Goal: Information Seeking & Learning: Learn about a topic

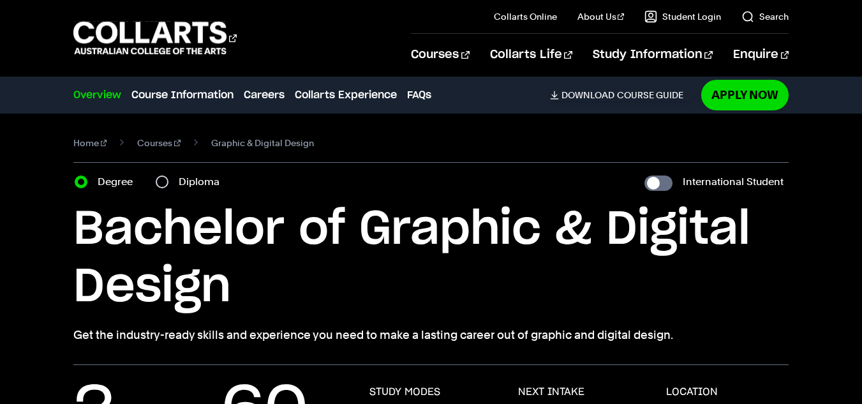
click at [732, 289] on h1 "Bachelor of Graphic & Digital Design" at bounding box center [431, 258] width 716 height 115
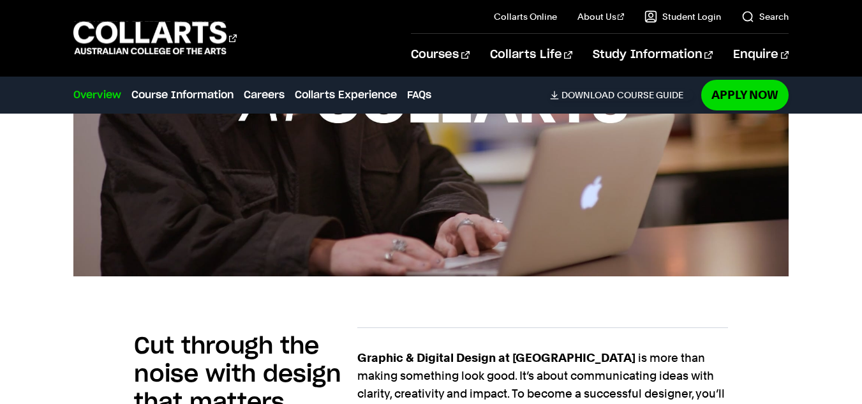
scroll to position [664, 0]
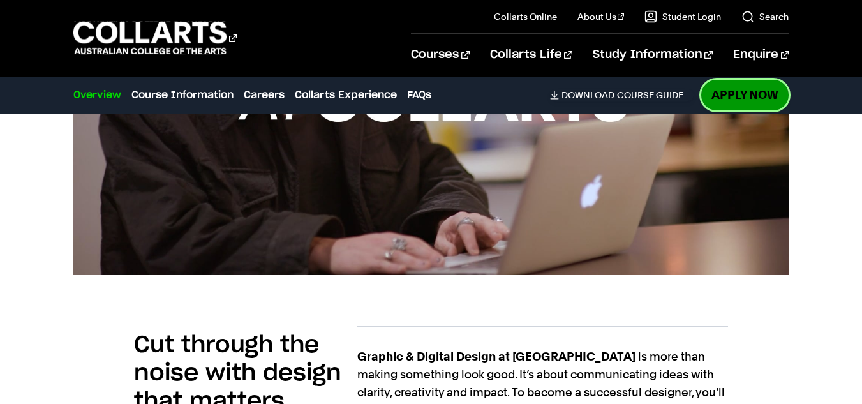
click at [742, 94] on link "Apply Now" at bounding box center [745, 95] width 87 height 30
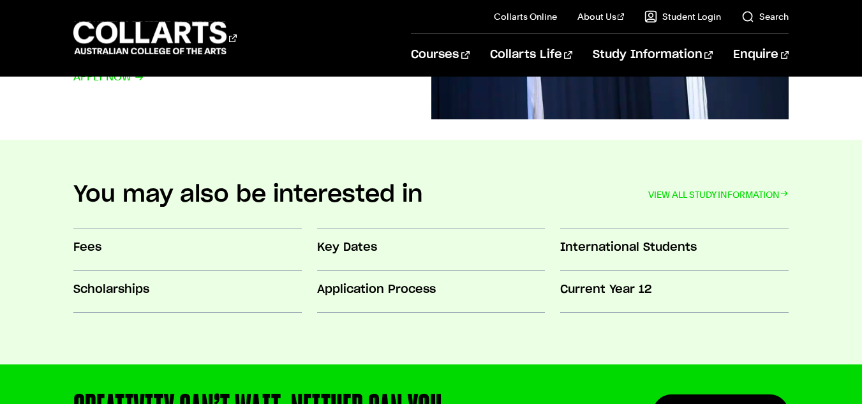
scroll to position [1057, 0]
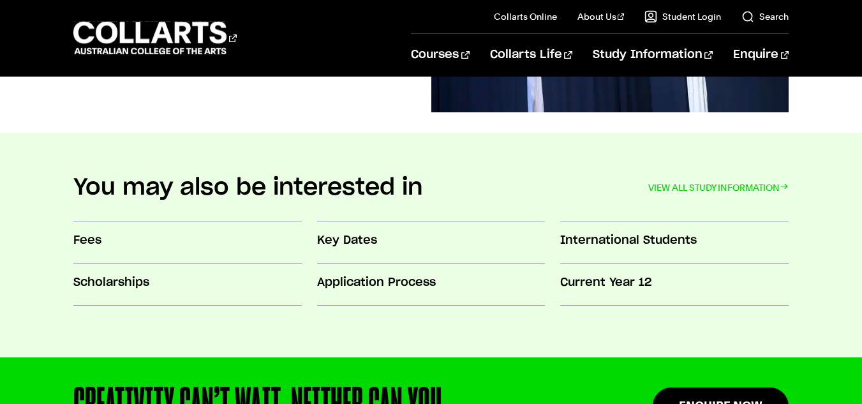
drag, startPoint x: 869, startPoint y: 47, endPoint x: 871, endPoint y: 256, distance: 208.8
click at [680, 186] on link "VIEW ALL STUDY INFORMATION" at bounding box center [719, 188] width 140 height 18
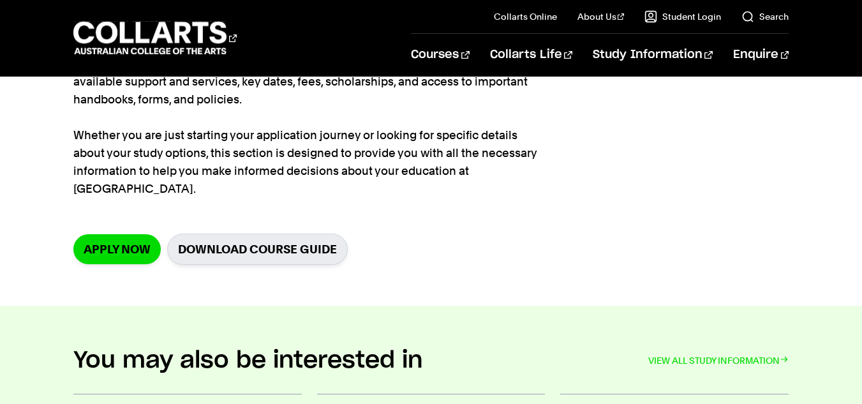
scroll to position [190, 0]
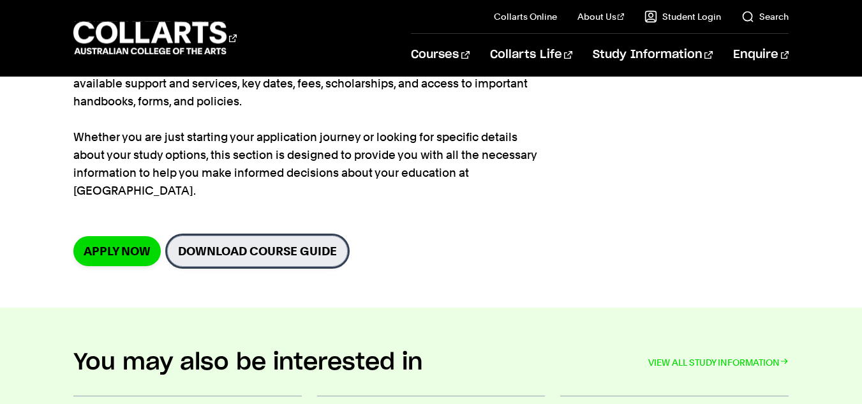
click at [273, 236] on link "Download Course Guide" at bounding box center [257, 251] width 181 height 31
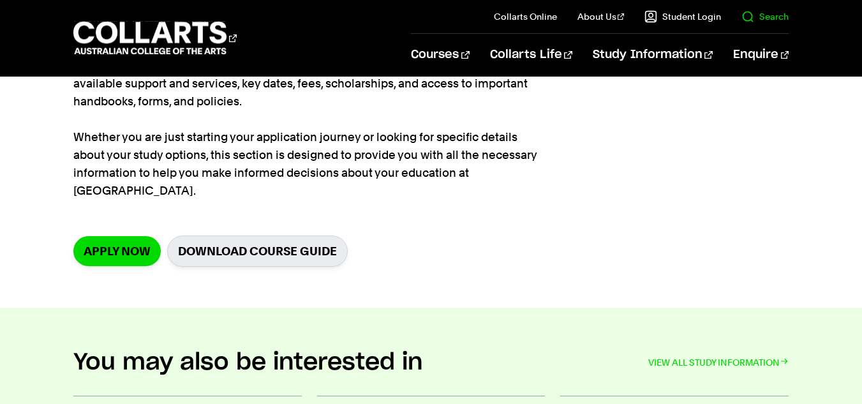
click at [770, 20] on link "Search" at bounding box center [765, 16] width 47 height 13
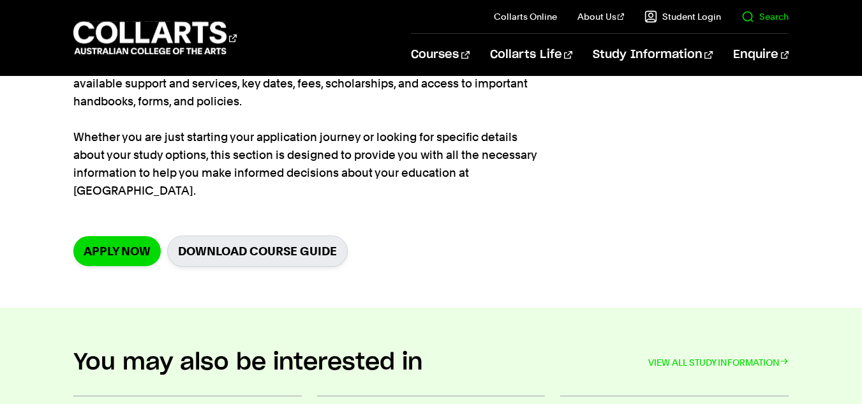
scroll to position [0, 0]
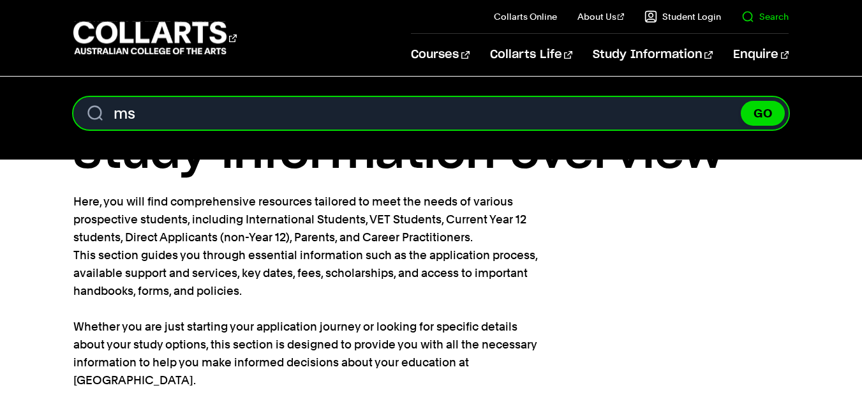
type input "m"
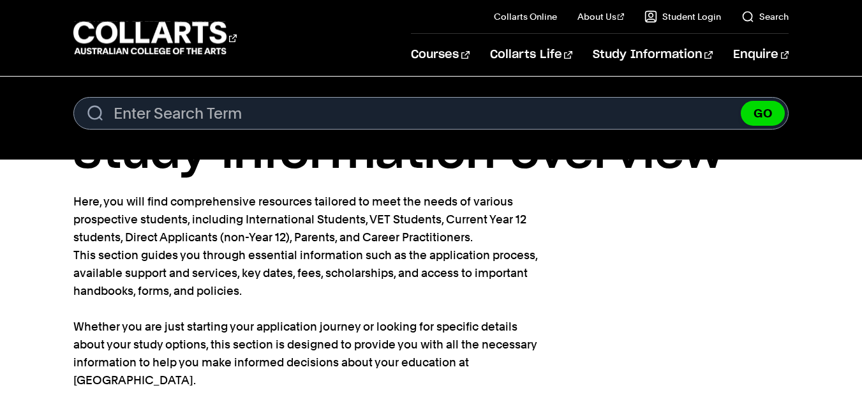
click at [683, 315] on section "Home Study information Study information overview Here, you will find comprehen…" at bounding box center [431, 287] width 716 height 421
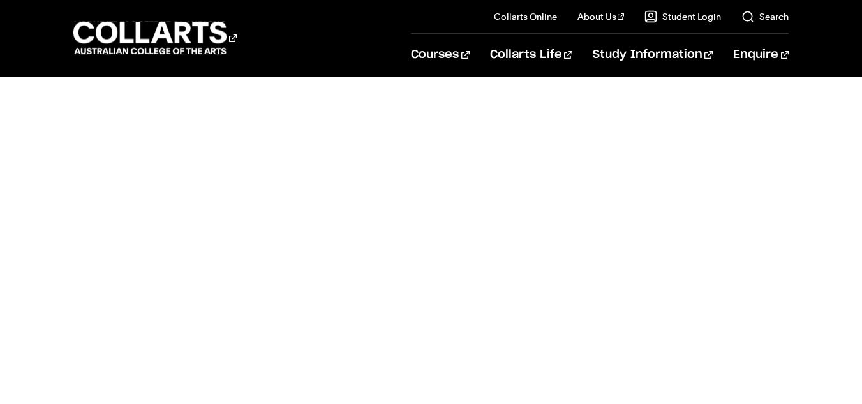
scroll to position [516, 0]
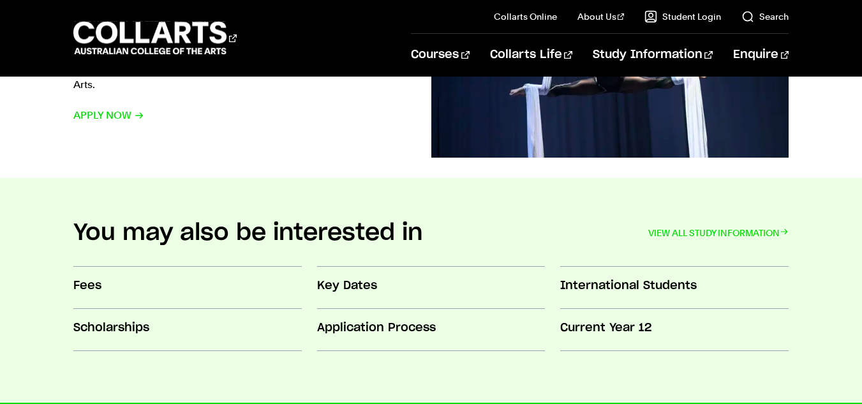
scroll to position [1035, 0]
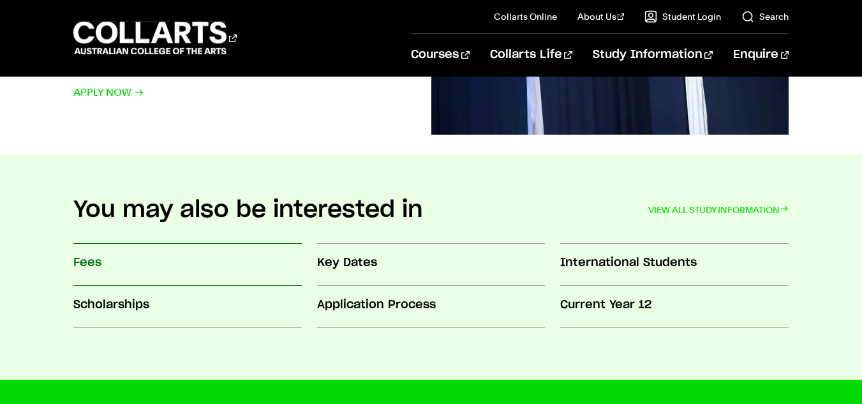
click at [89, 262] on h3 "Fees" at bounding box center [187, 263] width 229 height 17
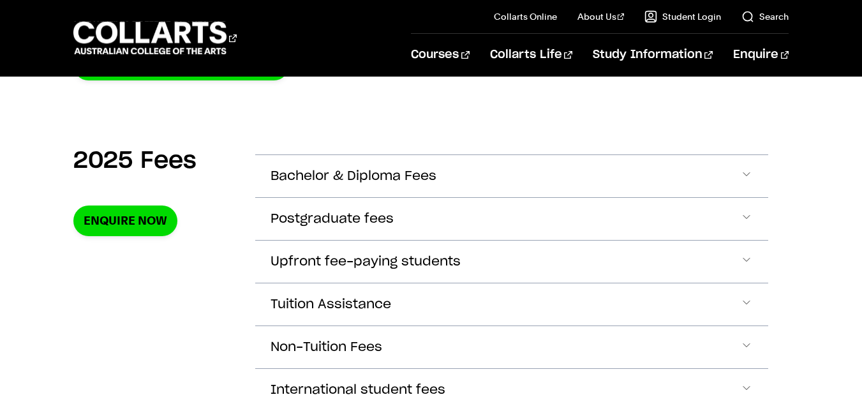
scroll to position [413, 0]
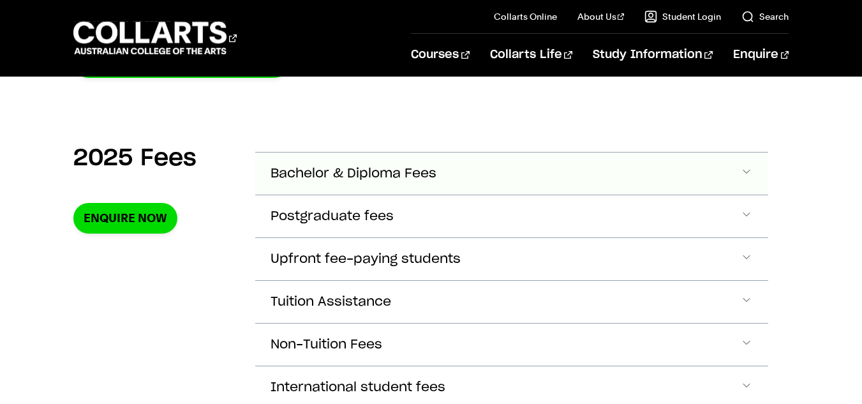
click at [748, 180] on span "Accordion Section" at bounding box center [747, 173] width 13 height 17
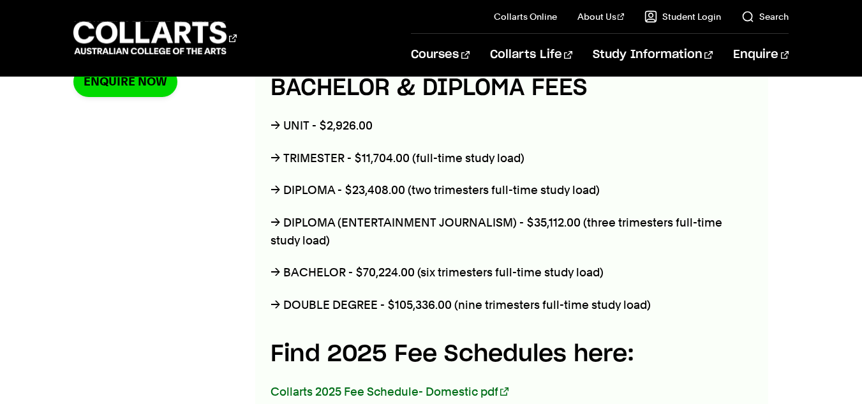
scroll to position [553, 0]
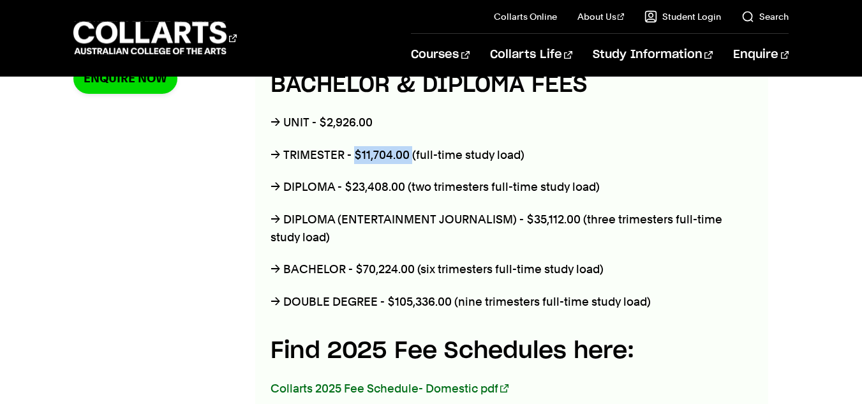
drag, startPoint x: 356, startPoint y: 154, endPoint x: 410, endPoint y: 152, distance: 53.7
click at [410, 152] on p "→ TRIMESTER - $11,704.00 (full-time study load)" at bounding box center [508, 155] width 474 height 18
copy p "$11,704.00"
drag, startPoint x: 347, startPoint y: 186, endPoint x: 407, endPoint y: 187, distance: 60.0
click at [407, 187] on p "→ DIPLOMA - $23,408.00 (two trimesters full-time study load)" at bounding box center [508, 187] width 474 height 18
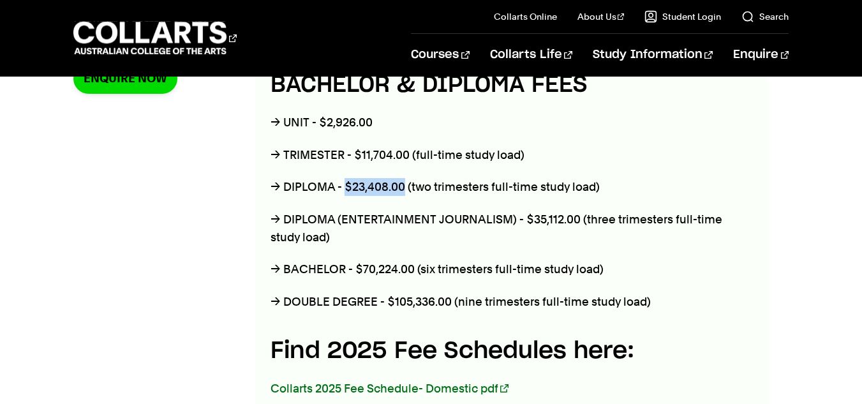
copy p "$23,408.00"
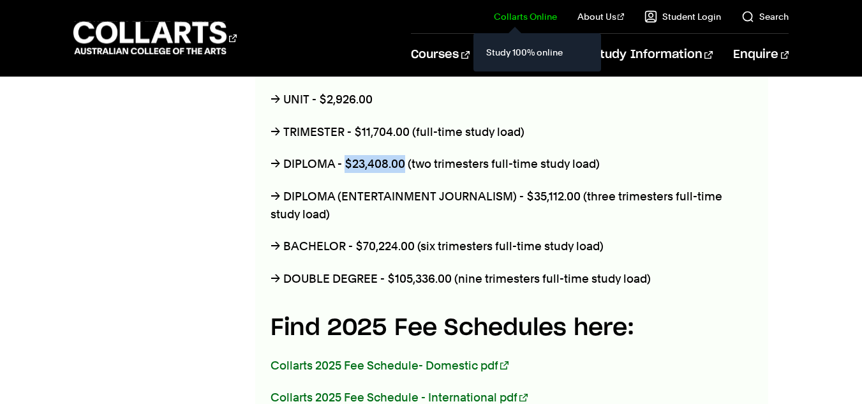
scroll to position [578, 0]
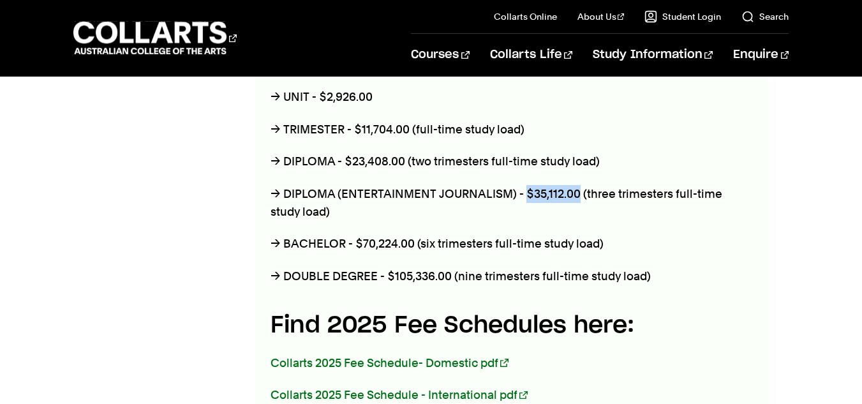
drag, startPoint x: 526, startPoint y: 193, endPoint x: 575, endPoint y: 193, distance: 49.2
click at [575, 193] on p "→ DIPLOMA (ENTERTAINMENT JOURNALISM) - $35,112.00 (three trimesters full-time s…" at bounding box center [508, 203] width 474 height 36
copy p "$35,112.00"
click at [222, 283] on div "2025 Fees Enquire Now" at bounding box center [154, 363] width 162 height 779
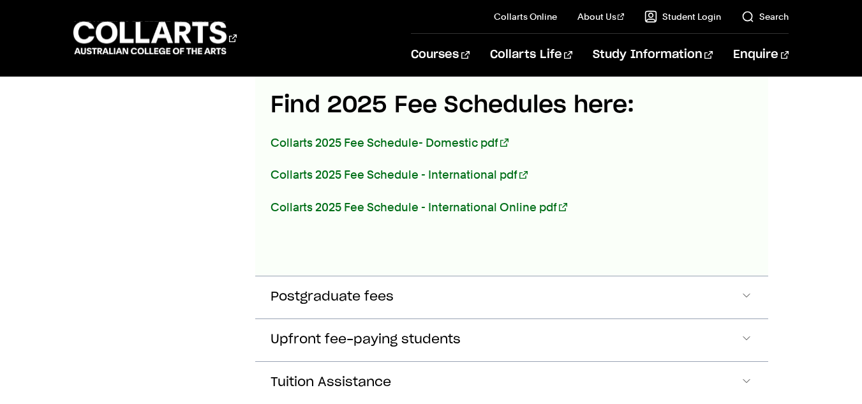
scroll to position [808, 0]
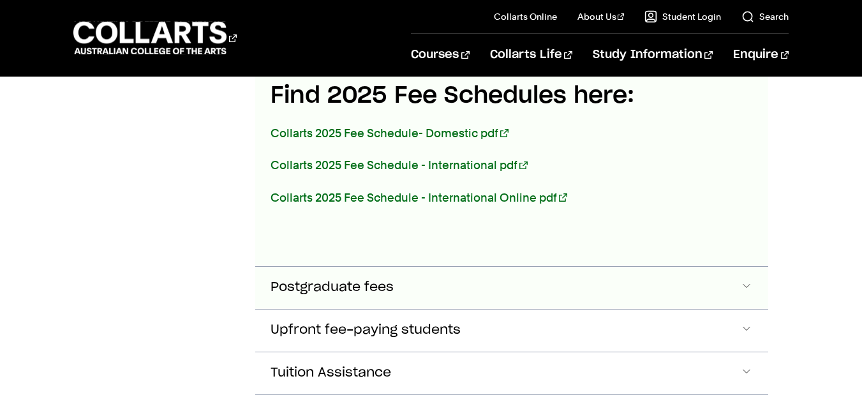
click at [645, 275] on button "Postgraduate fees" at bounding box center [511, 288] width 513 height 42
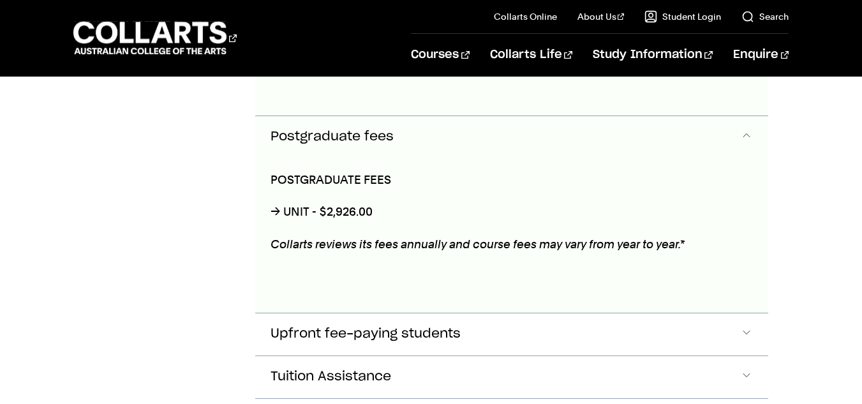
scroll to position [959, 0]
drag, startPoint x: 319, startPoint y: 208, endPoint x: 390, endPoint y: 213, distance: 71.6
click at [390, 213] on p "→ UNIT - $2,926.00" at bounding box center [508, 211] width 474 height 18
copy p "$2,926.00"
click at [548, 329] on button "Upfront fee-paying students" at bounding box center [511, 334] width 513 height 42
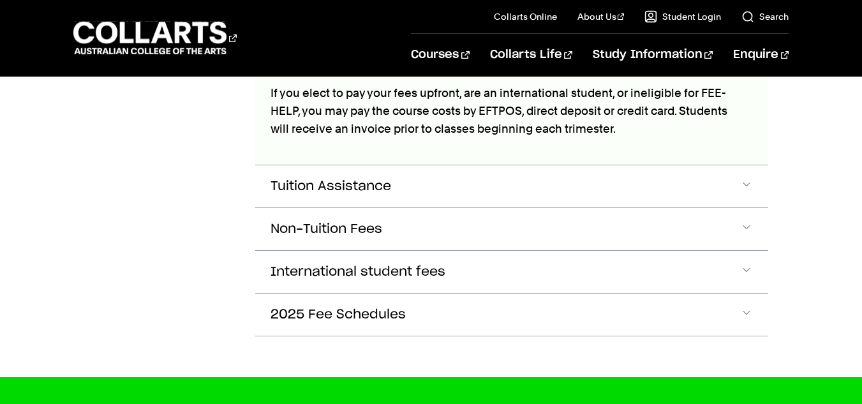
scroll to position [1265, 0]
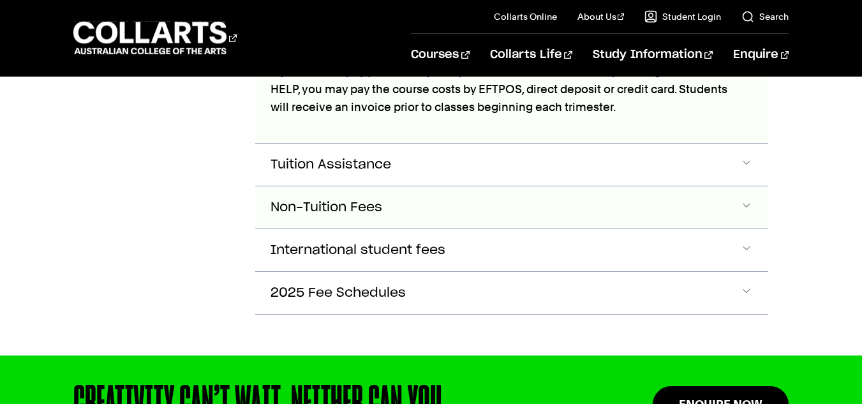
click at [405, 202] on button "Non-Tuition Fees" at bounding box center [511, 207] width 513 height 42
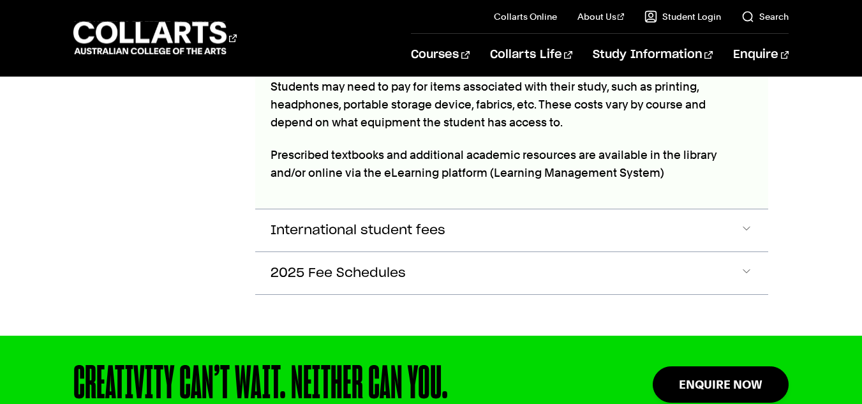
scroll to position [1475, 0]
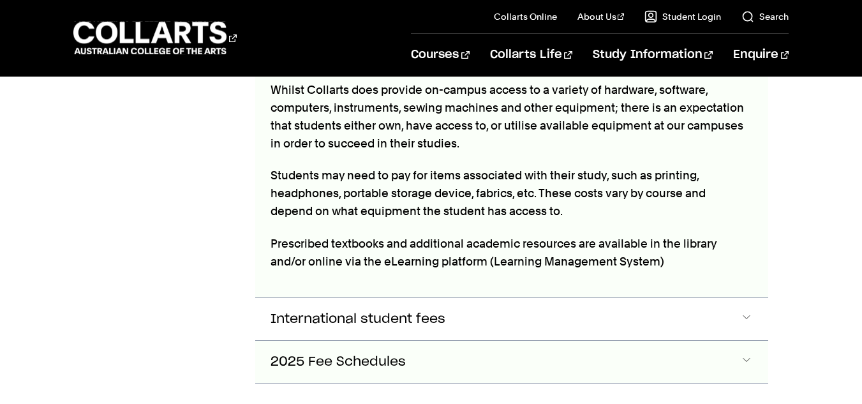
click at [421, 341] on button "2025 Fee Schedules" at bounding box center [511, 362] width 513 height 42
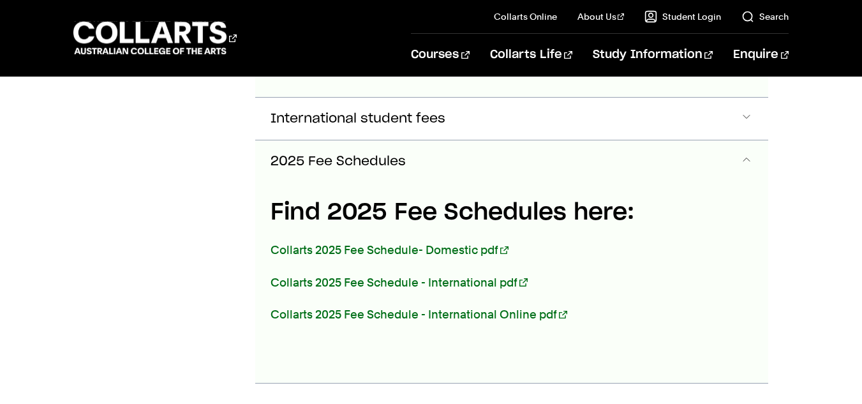
scroll to position [1680, 0]
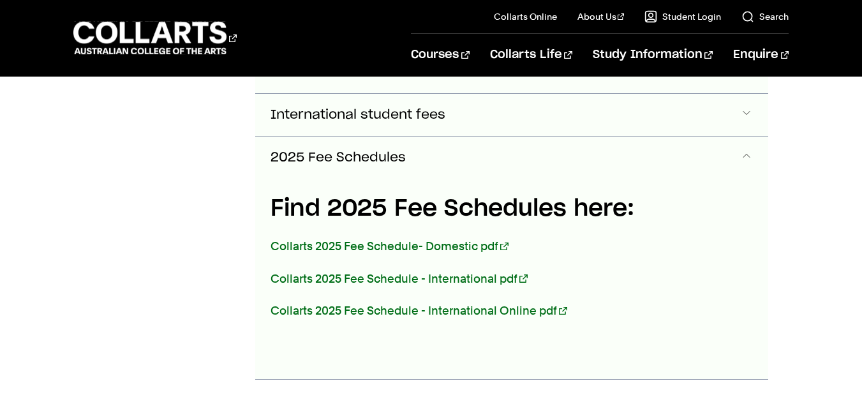
click at [524, 110] on button "International student fees" at bounding box center [511, 115] width 513 height 42
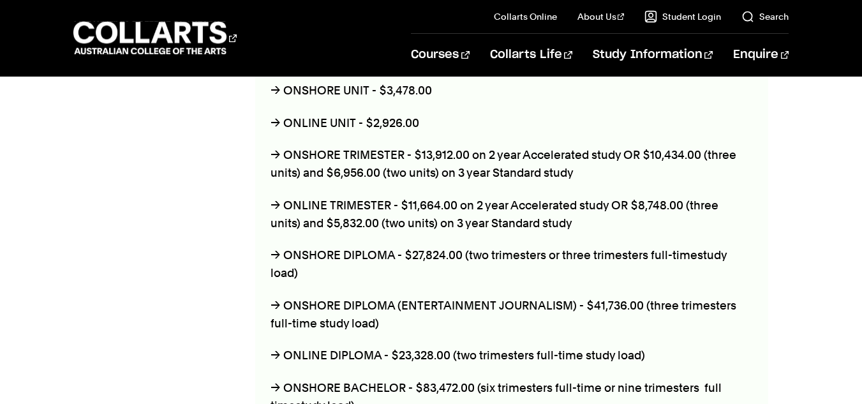
scroll to position [1798, 0]
